Goal: Task Accomplishment & Management: Manage account settings

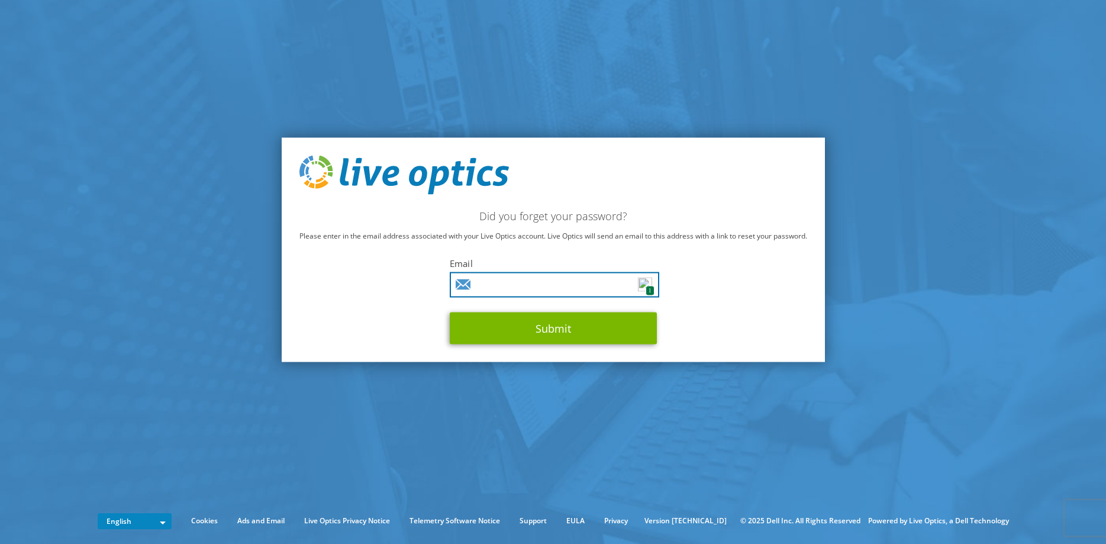
click at [579, 286] on input "text" at bounding box center [554, 284] width 209 height 25
type input "[EMAIL_ADDRESS][DOMAIN_NAME]"
click at [450, 312] on button "Submit" at bounding box center [553, 328] width 207 height 32
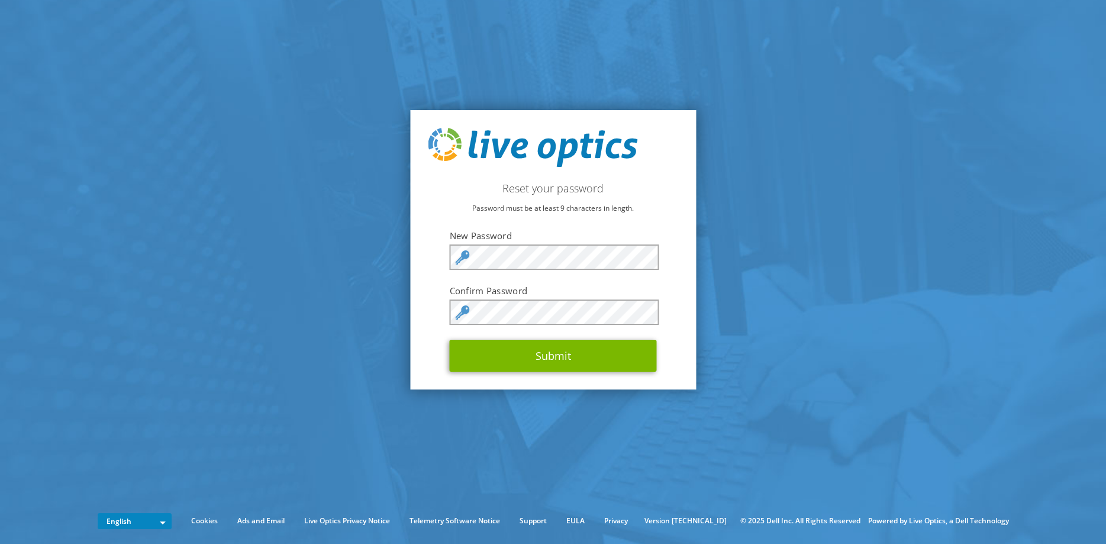
click at [669, 259] on div "Reset your password Password must be at least 9 characters in length. New Passw…" at bounding box center [553, 249] width 286 height 279
click at [553, 350] on button "Submit" at bounding box center [553, 356] width 207 height 32
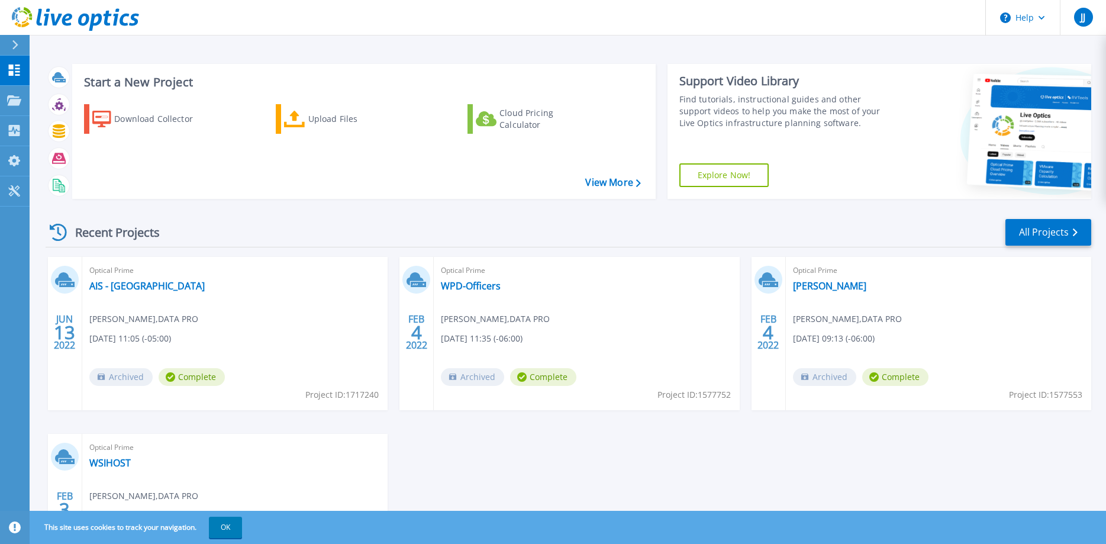
click at [583, 12] on header "Help JJ End User Jason Johanknecht jjohank@datapro-wi.com DATA PRO My Profile L…" at bounding box center [553, 17] width 1106 height 35
